Goal: Information Seeking & Learning: Learn about a topic

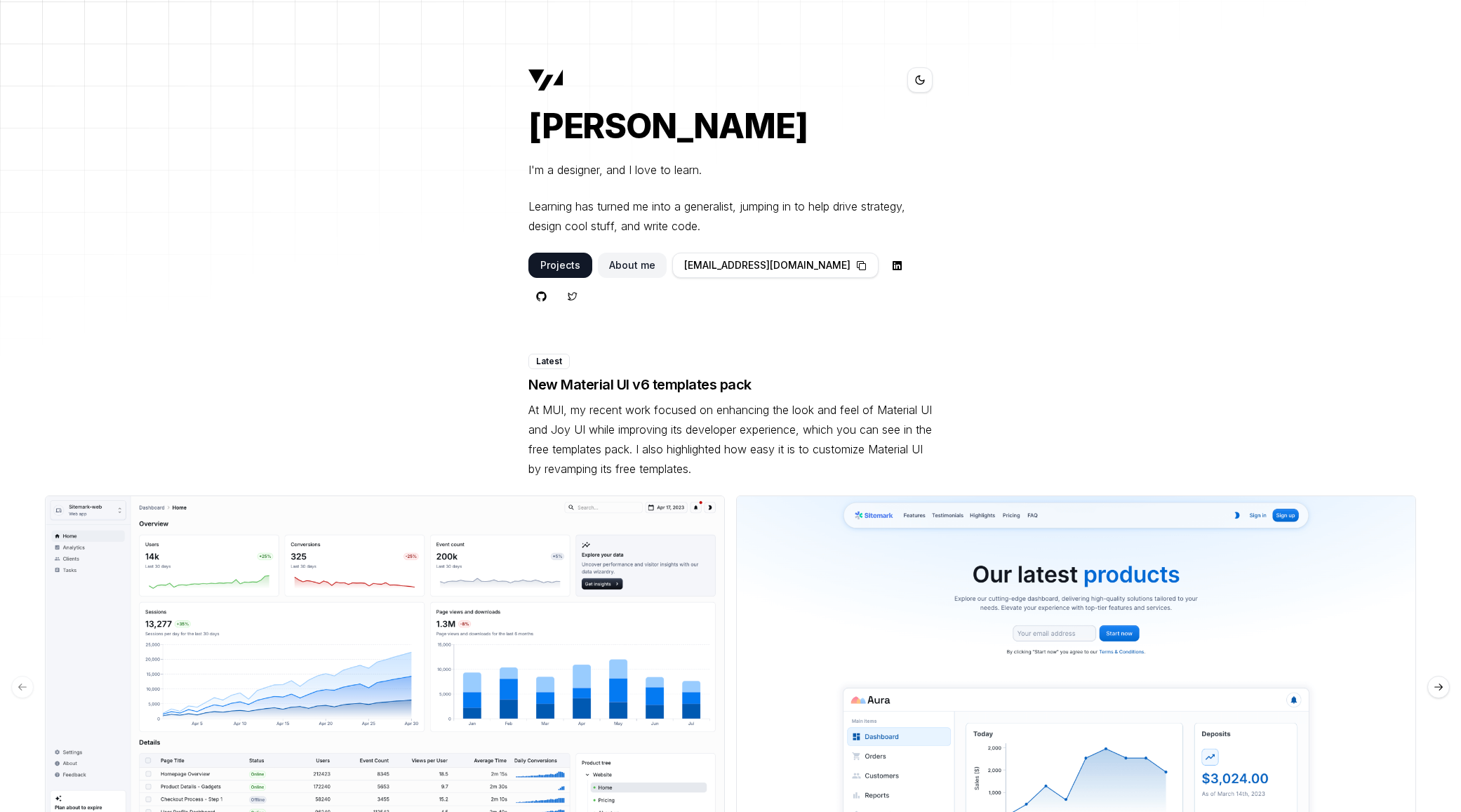
click at [604, 229] on p "Learning has turned me into a generalist, jumping in to help drive strategy, de…" at bounding box center [730, 216] width 404 height 39
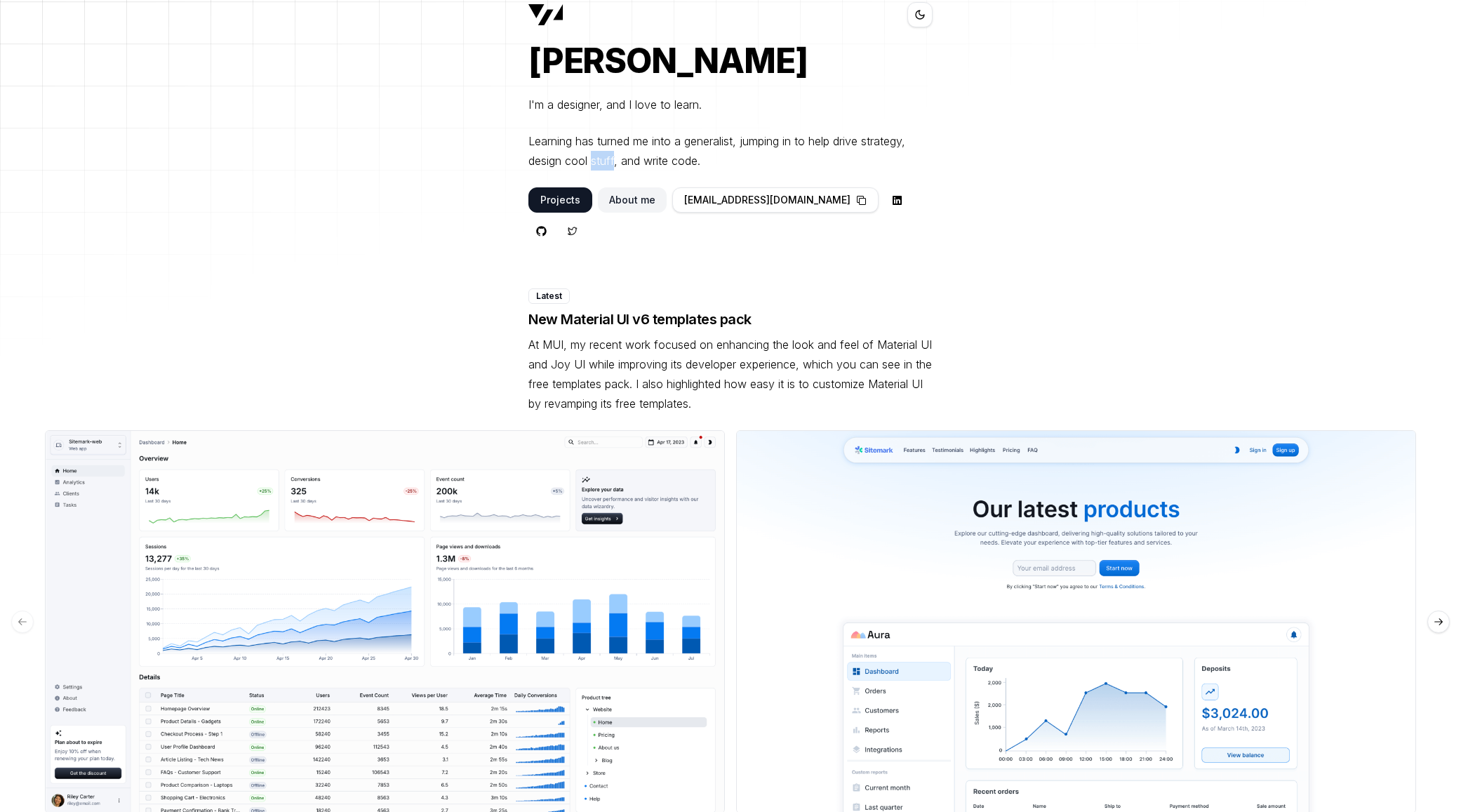
scroll to position [66, 0]
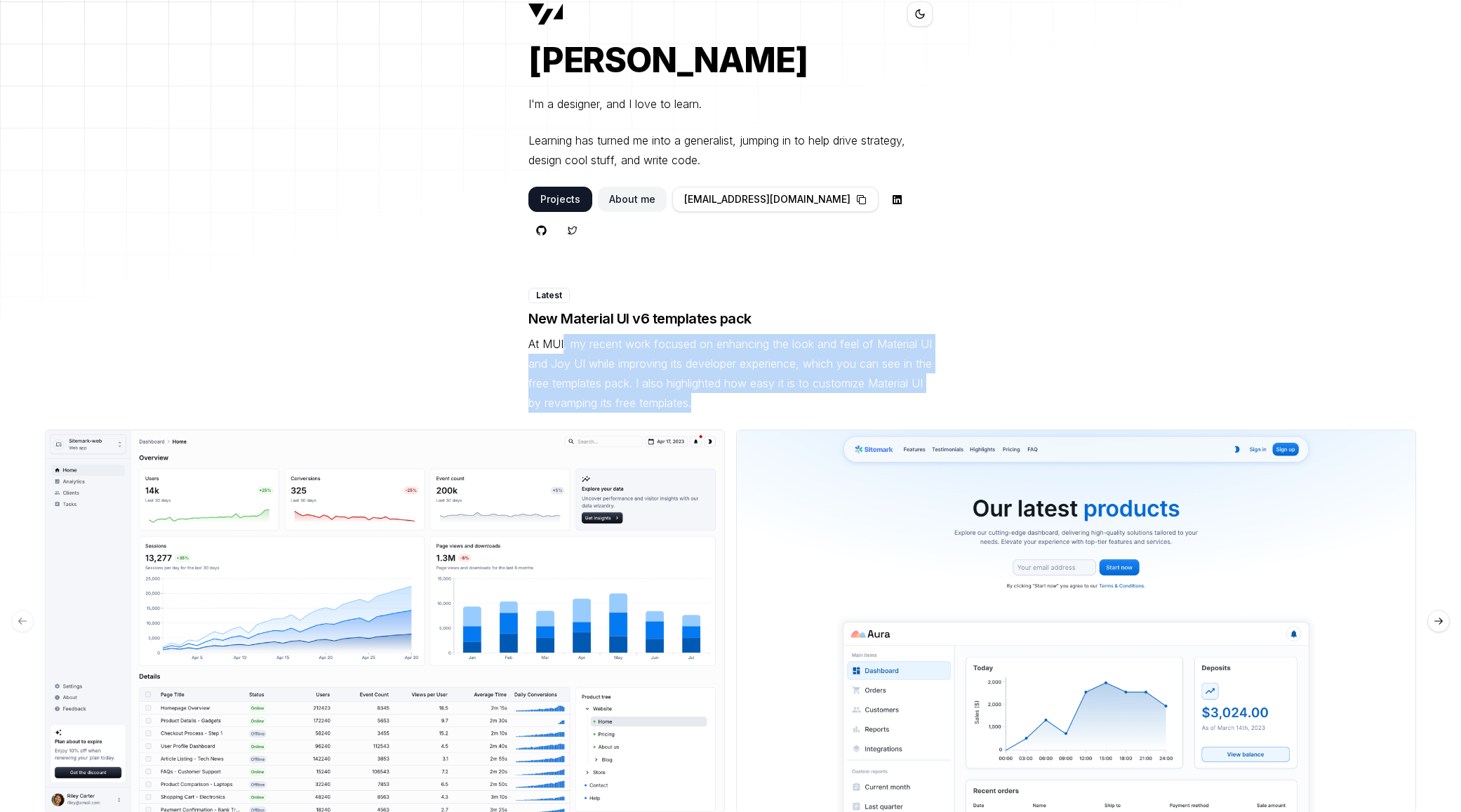
drag, startPoint x: 564, startPoint y: 307, endPoint x: 756, endPoint y: 366, distance: 200.9
click at [756, 366] on p "At MUI, my recent work focused on enhancing the look and feel of Material UI an…" at bounding box center [730, 373] width 404 height 79
click at [756, 357] on p "At MUI, my recent work focused on enhancing the look and feel of Material UI an…" at bounding box center [730, 373] width 404 height 79
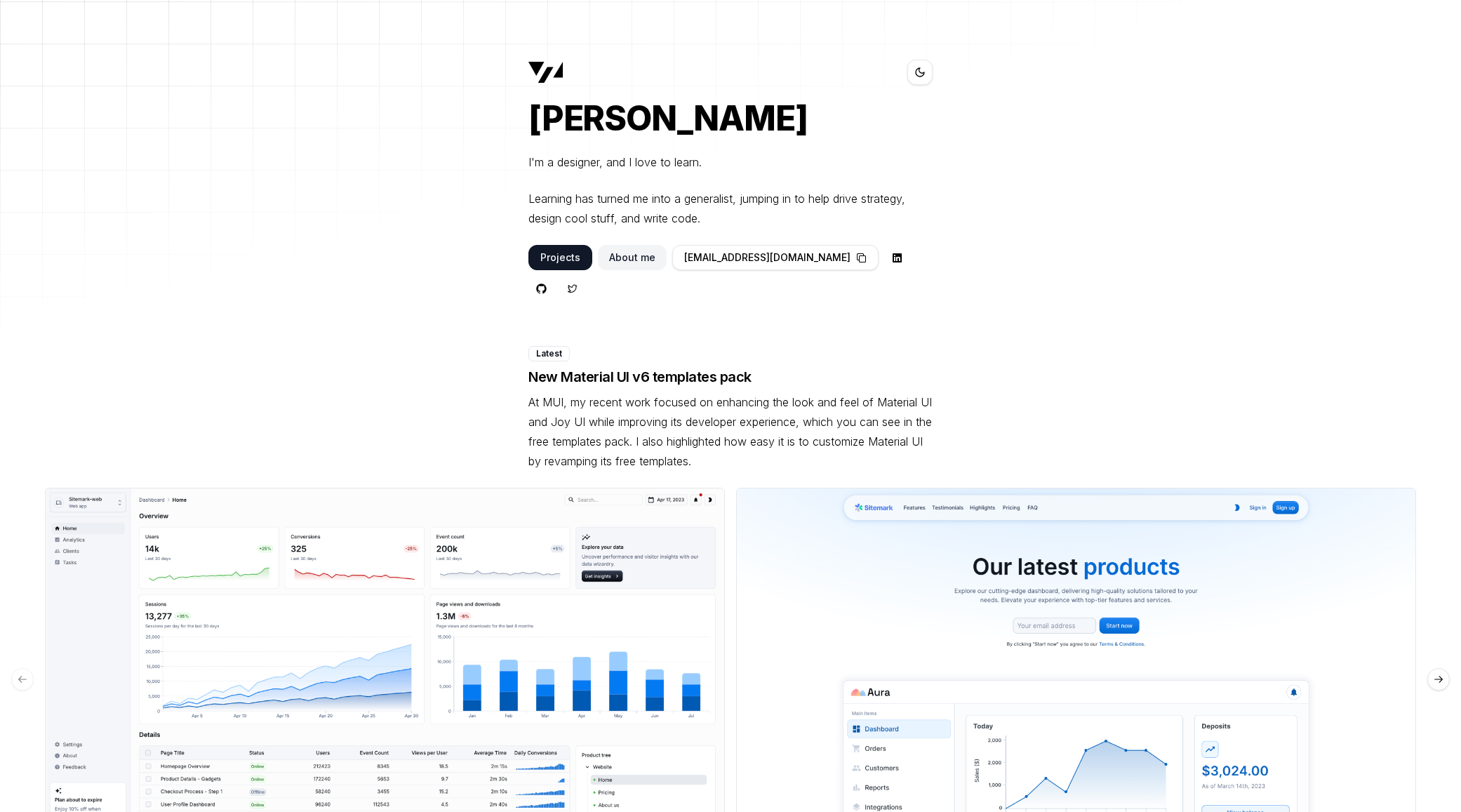
scroll to position [0, 0]
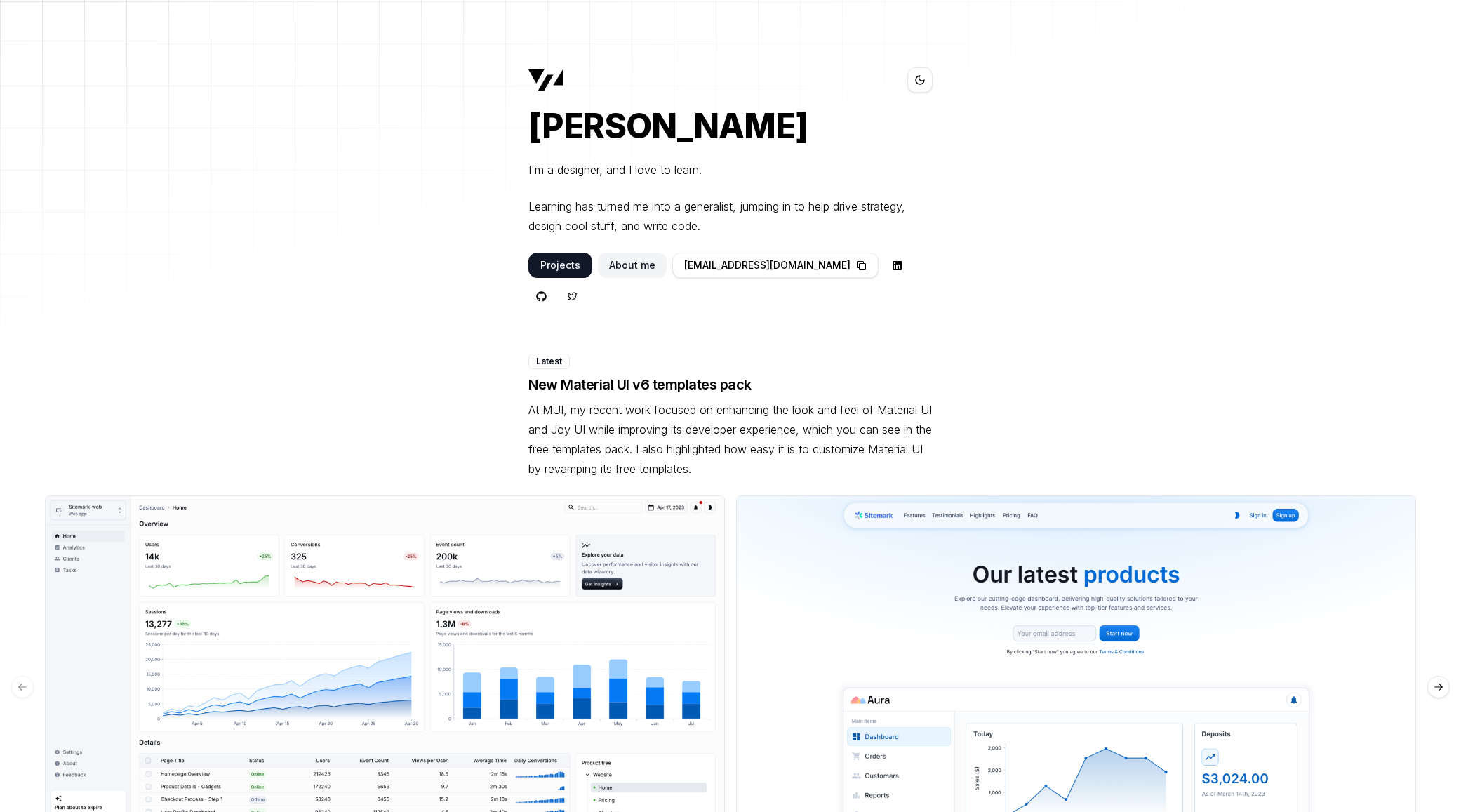
click at [631, 267] on button "About me" at bounding box center [632, 265] width 69 height 25
click at [558, 274] on button "Projects" at bounding box center [560, 265] width 64 height 25
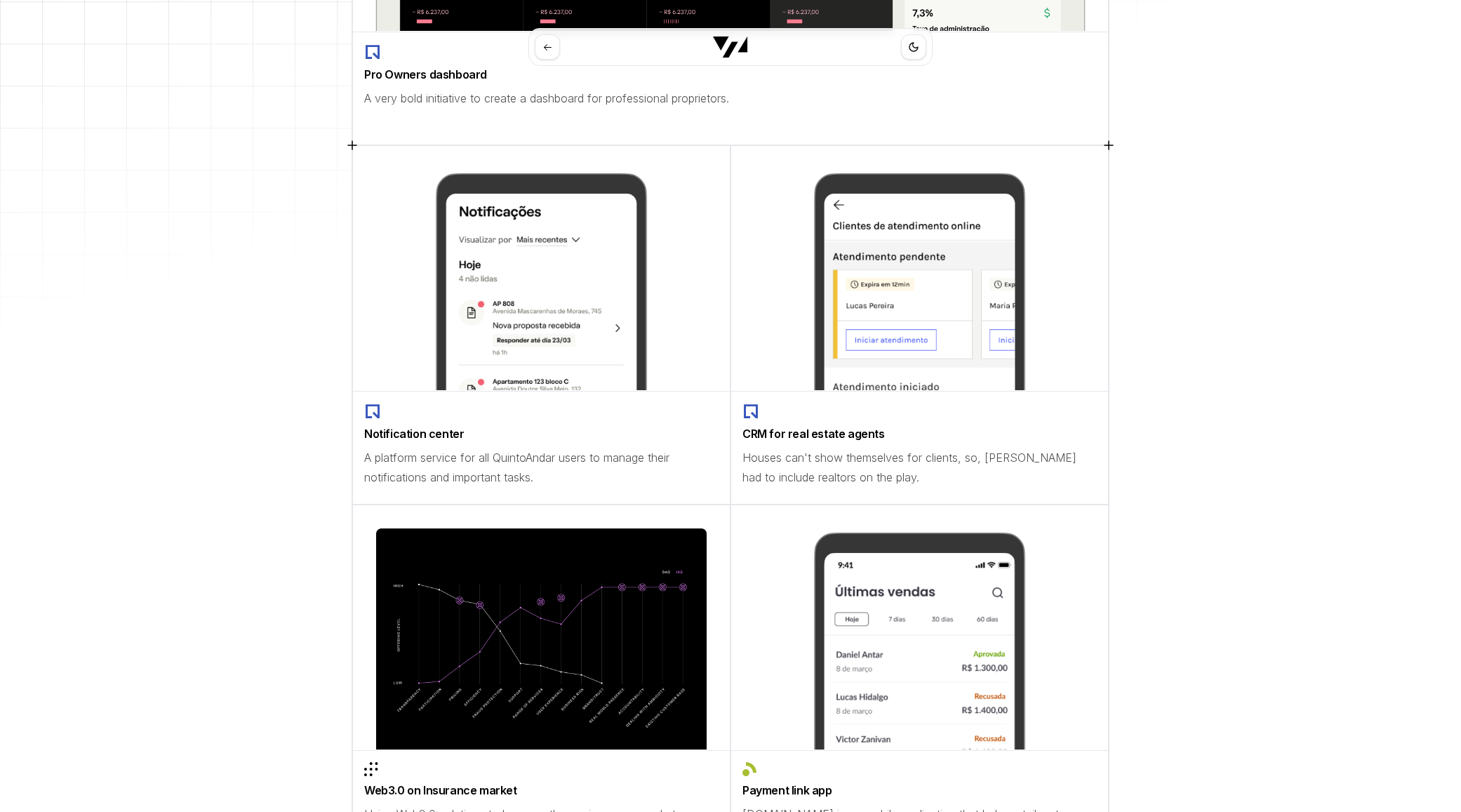
scroll to position [748, 0]
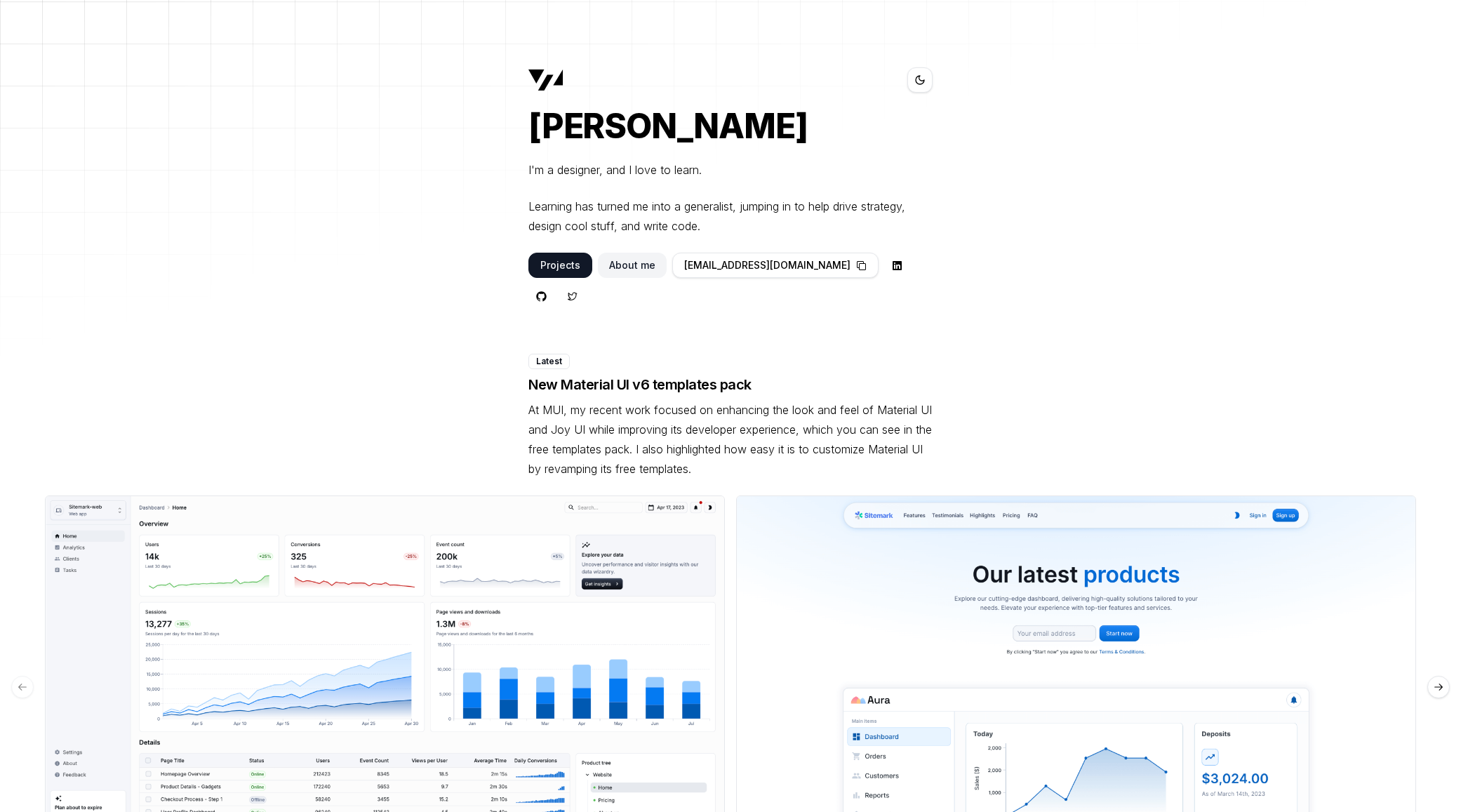
click at [635, 267] on button "About me" at bounding box center [632, 265] width 69 height 25
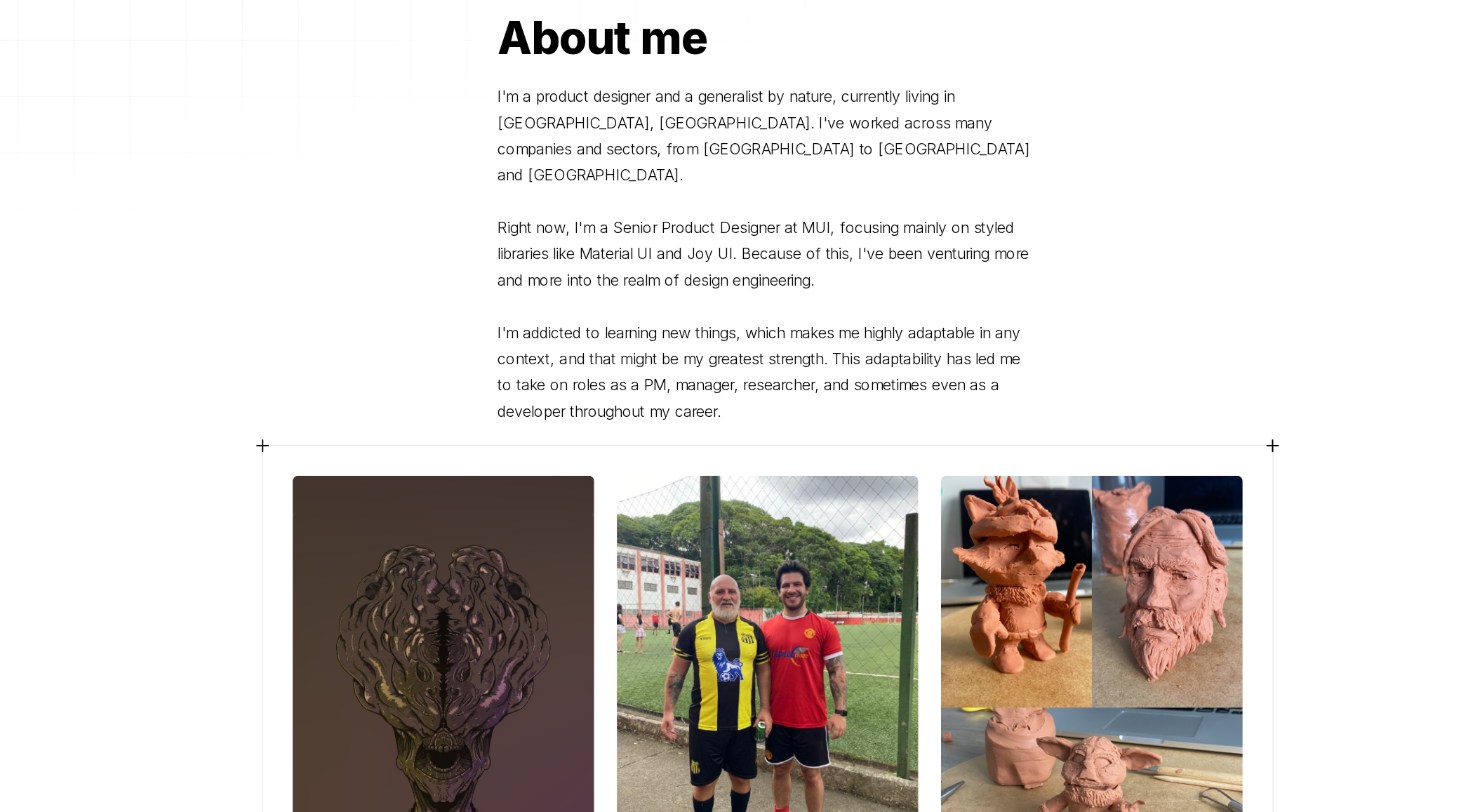
click at [716, 260] on p "I'm a product designer and a generalist by nature, currently living in [GEOGRAP…" at bounding box center [730, 288] width 404 height 255
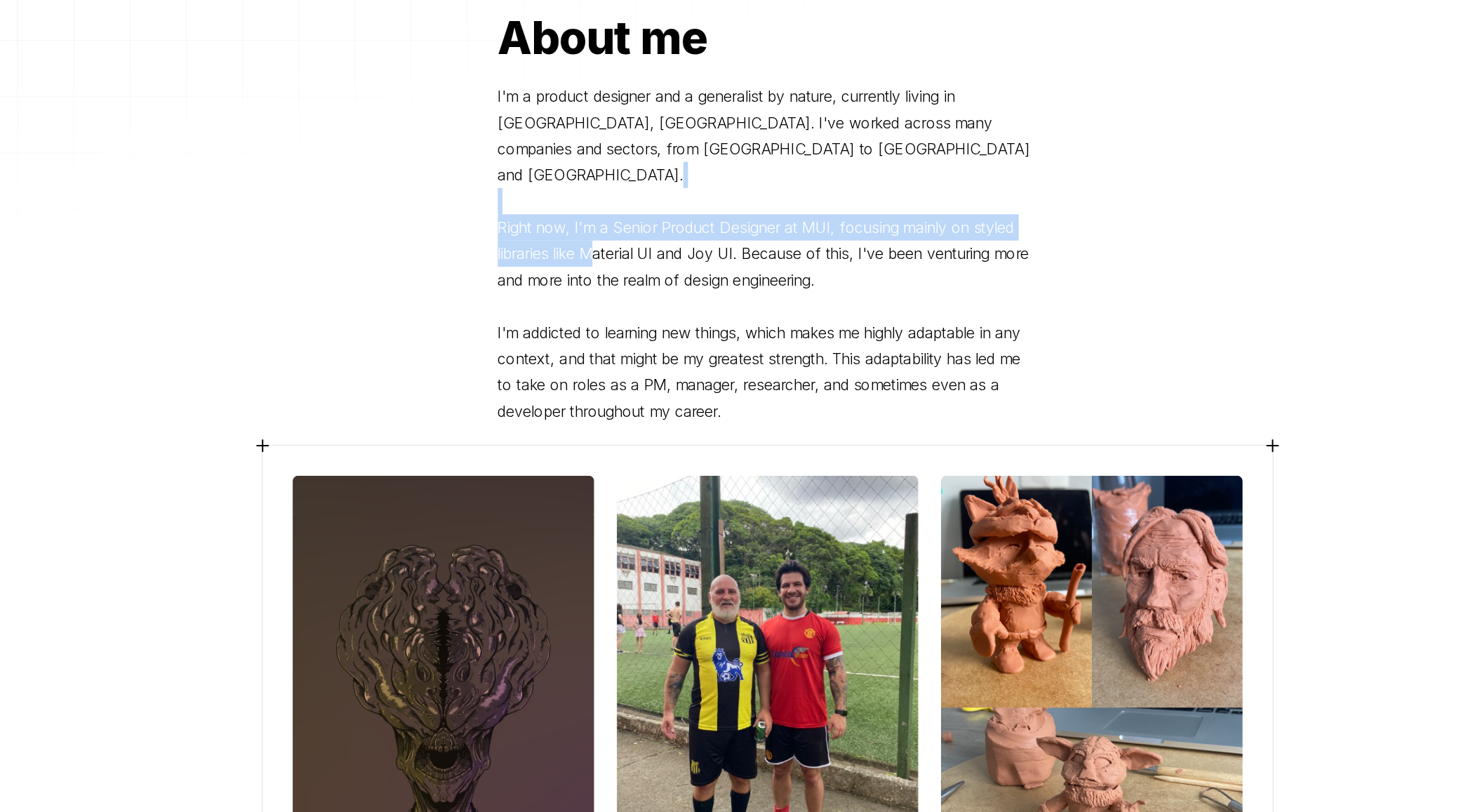
drag, startPoint x: 664, startPoint y: 237, endPoint x: 601, endPoint y: 272, distance: 72.1
click at [600, 273] on p "I'm a product designer and a generalist by nature, currently living in [GEOGRAP…" at bounding box center [730, 288] width 404 height 255
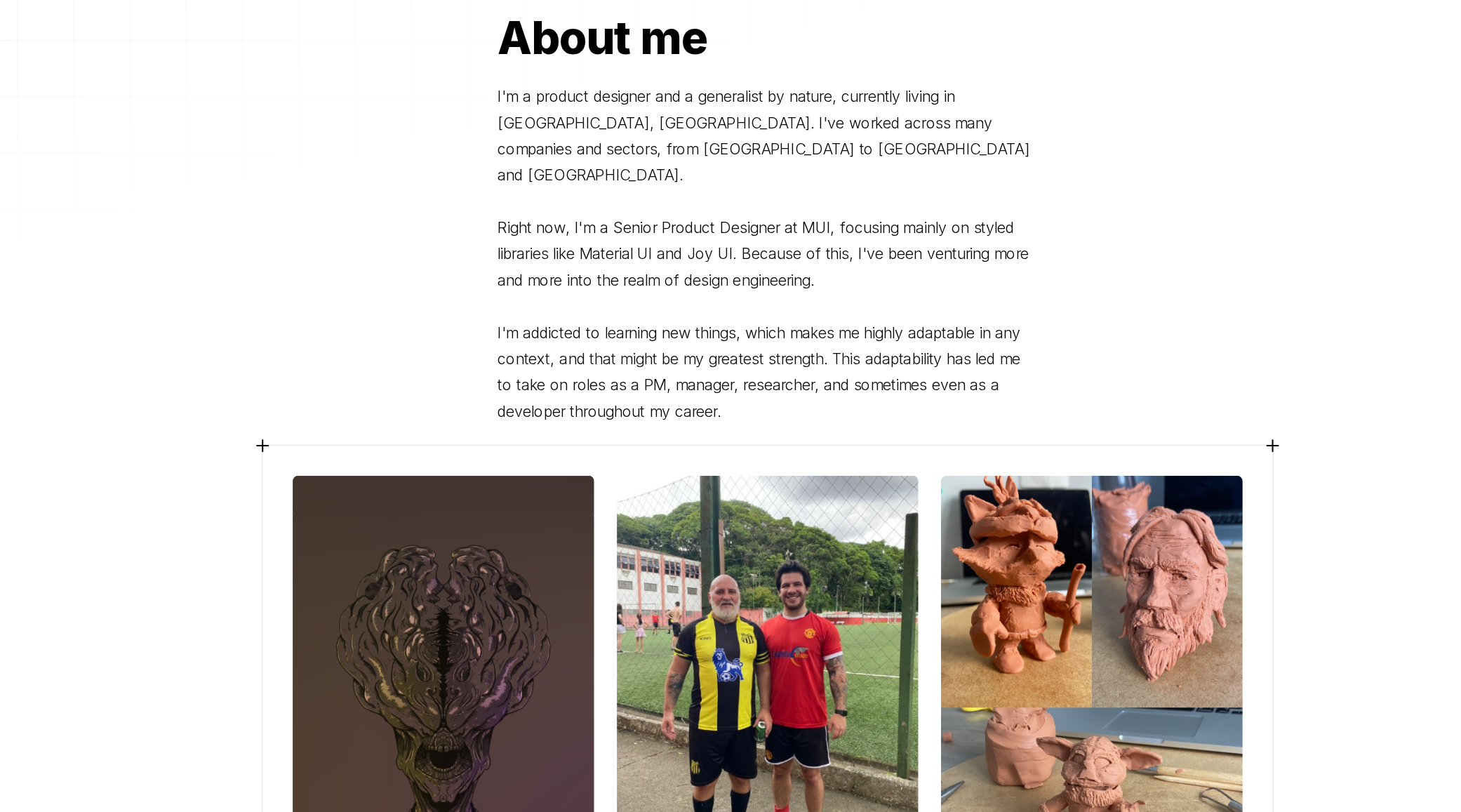
click at [605, 272] on p "I'm a product designer and a generalist by nature, currently living in [GEOGRAP…" at bounding box center [730, 288] width 404 height 255
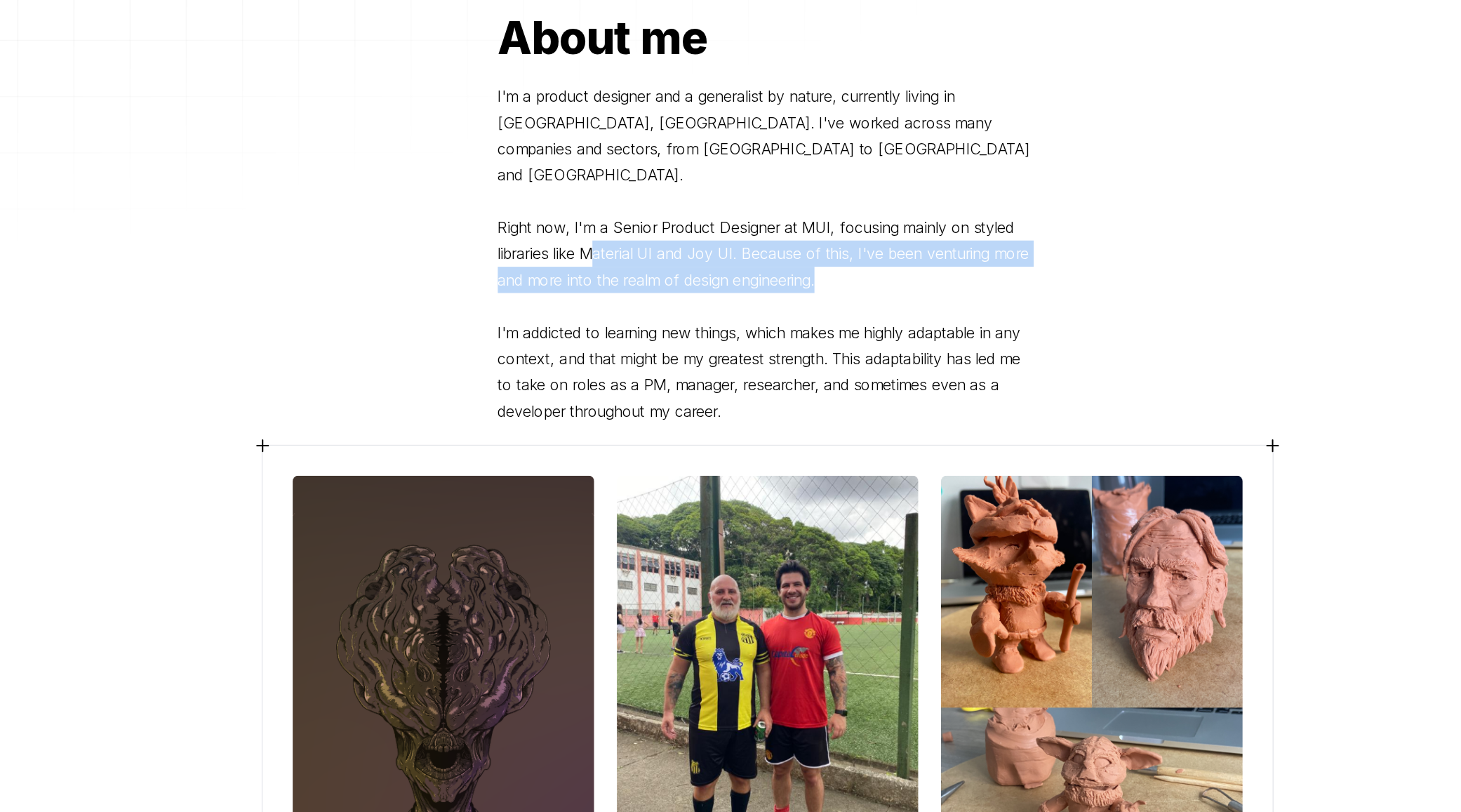
drag, startPoint x: 606, startPoint y: 269, endPoint x: 771, endPoint y: 287, distance: 166.0
click at [771, 287] on p "I'm a product designer and a generalist by nature, currently living in [GEOGRAP…" at bounding box center [730, 288] width 404 height 255
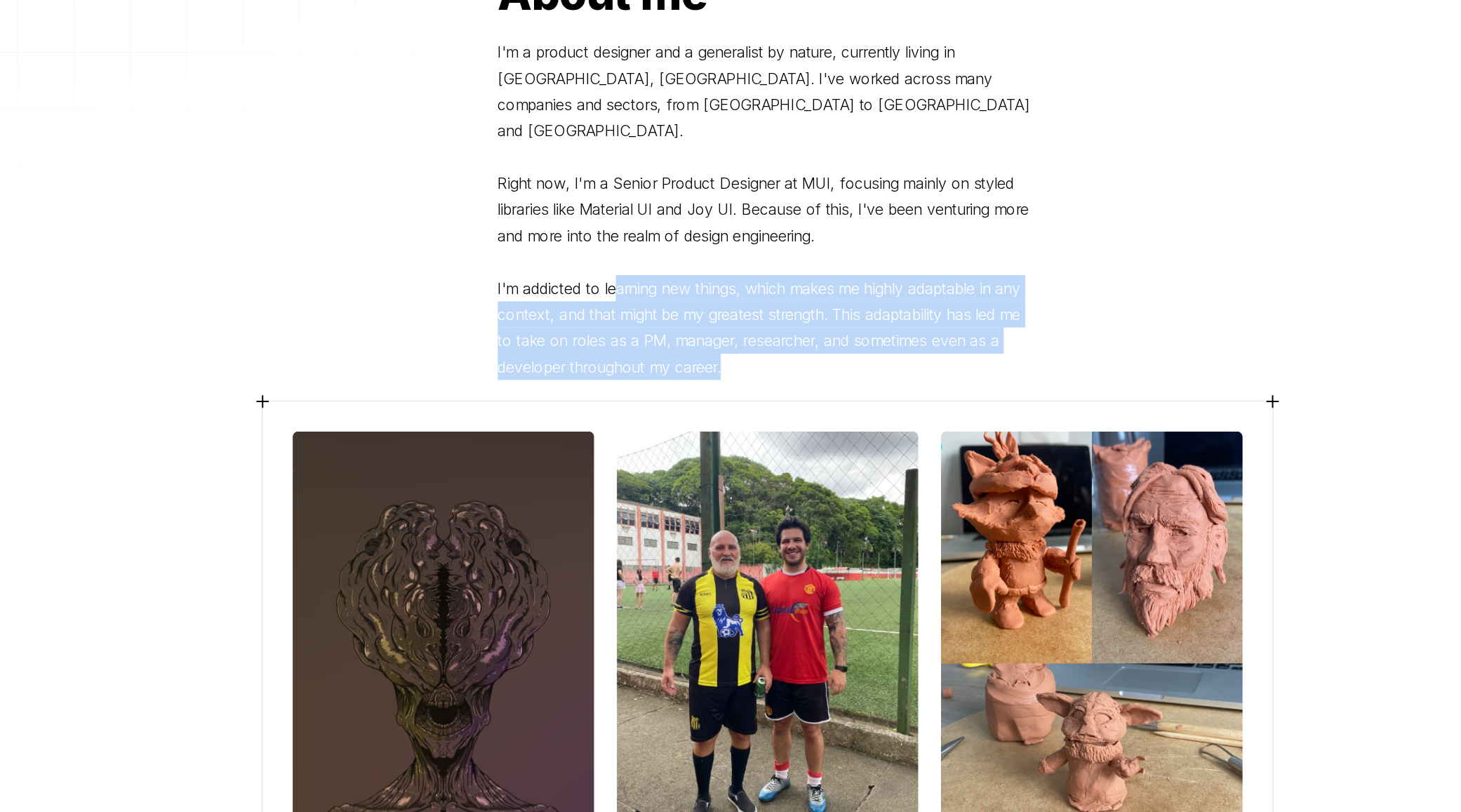
drag, startPoint x: 618, startPoint y: 323, endPoint x: 723, endPoint y: 379, distance: 119.0
click at [723, 379] on p "I'm a product designer and a generalist by nature, currently living in [GEOGRAP…" at bounding box center [730, 288] width 404 height 255
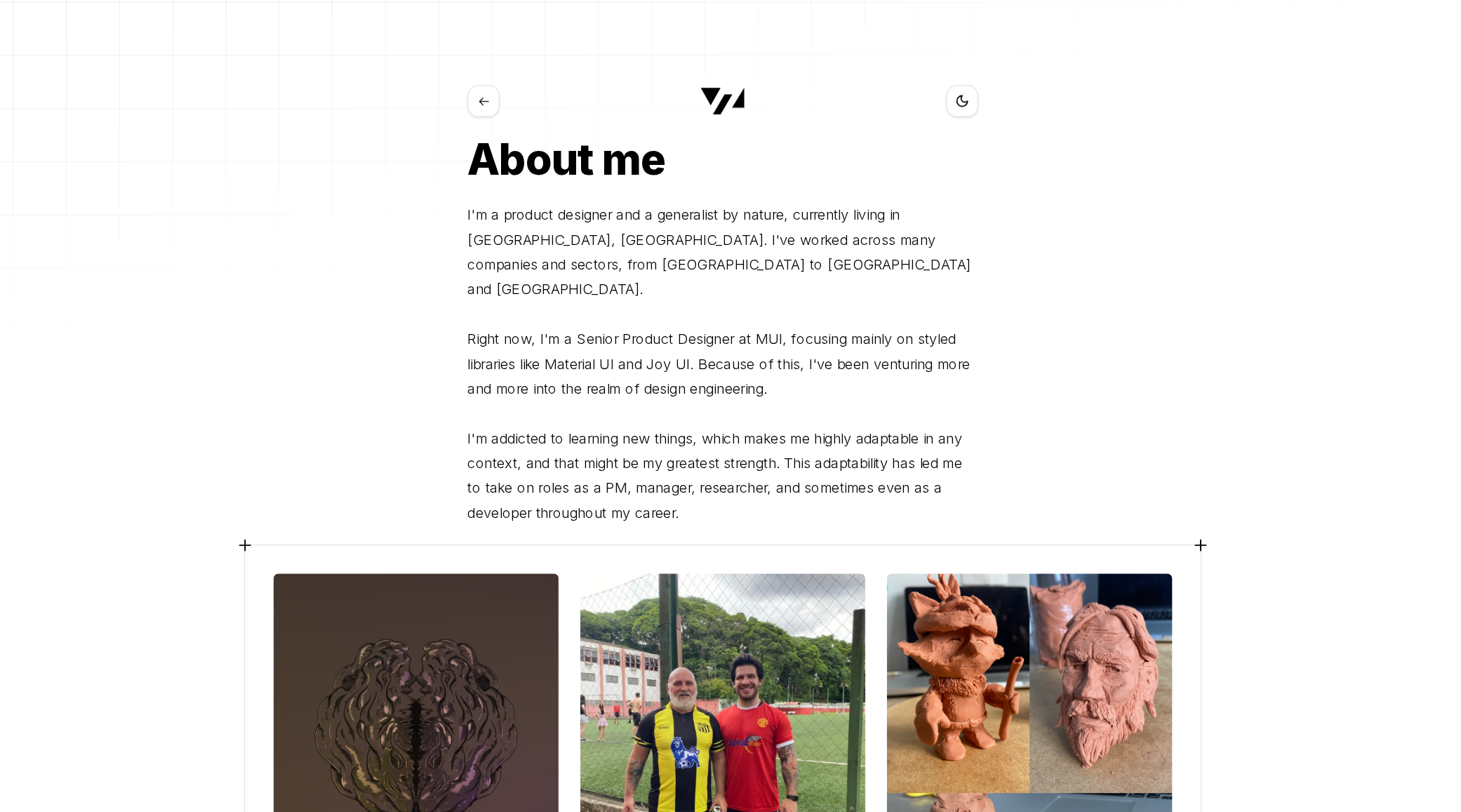
click at [558, 73] on div "Toggle theme" at bounding box center [730, 80] width 404 height 25
click at [544, 73] on button at bounding box center [541, 80] width 25 height 25
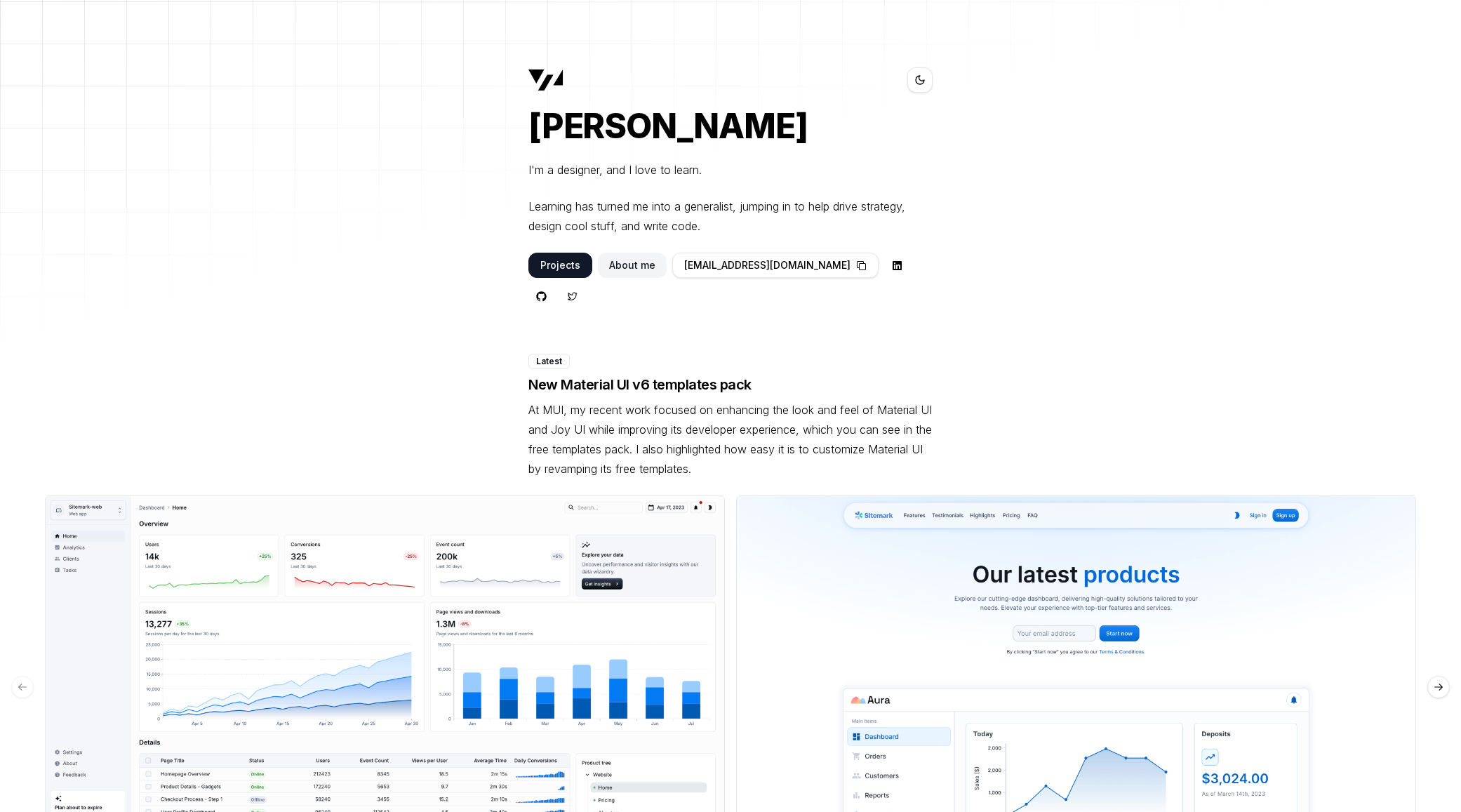
click at [919, 76] on icon at bounding box center [920, 79] width 11 height 11
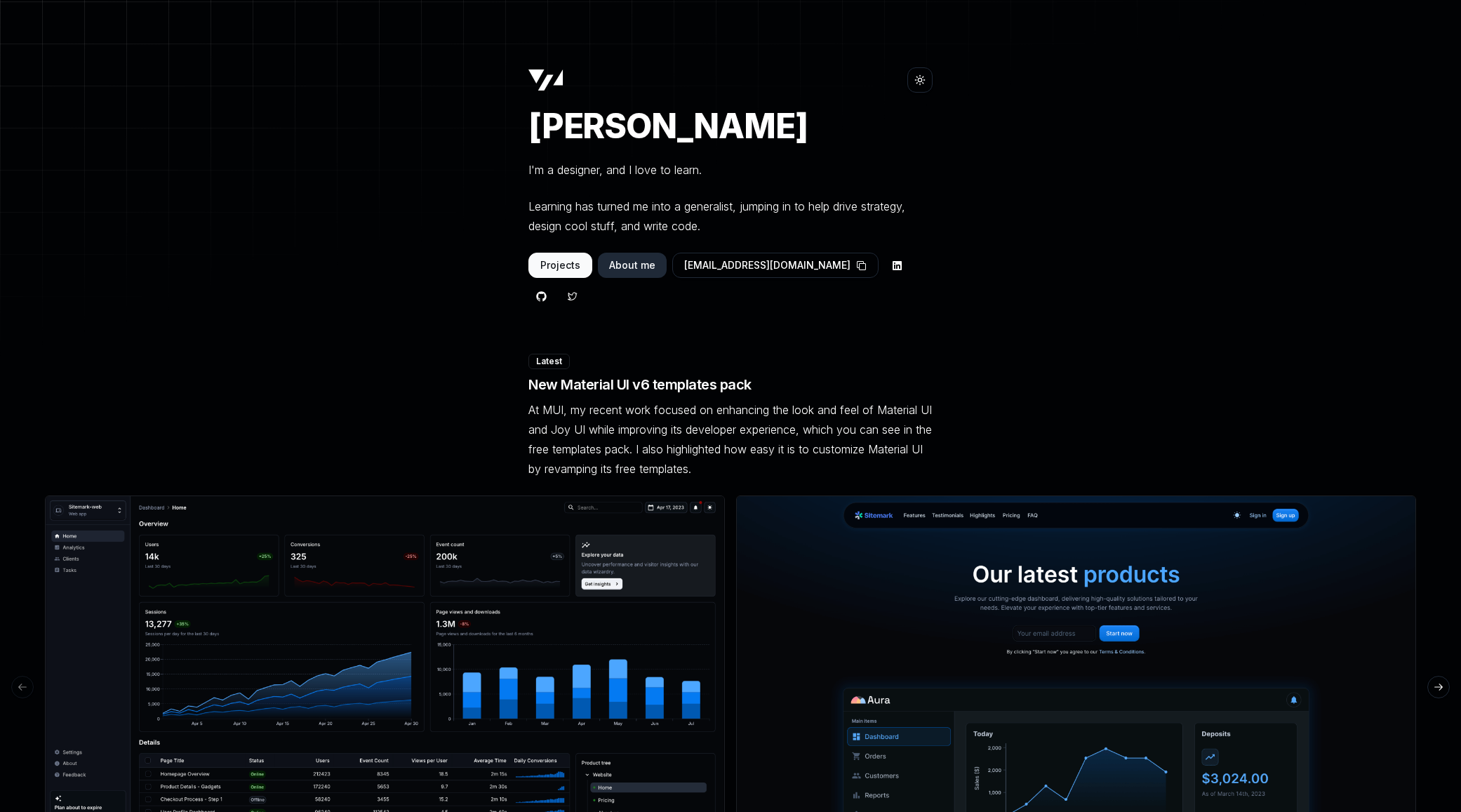
click at [920, 79] on icon at bounding box center [920, 79] width 11 height 11
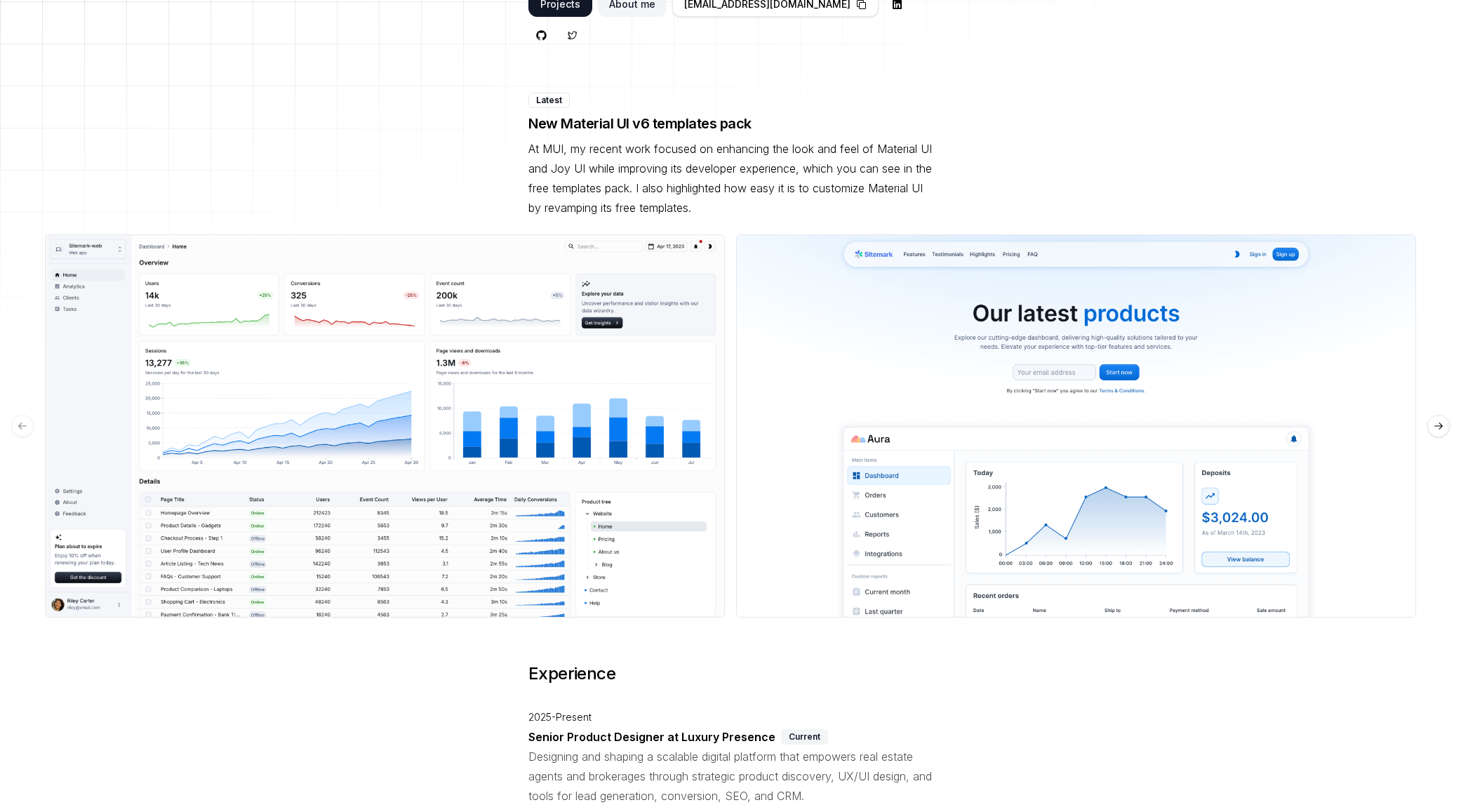
scroll to position [258, 0]
